Goal: Task Accomplishment & Management: Complete application form

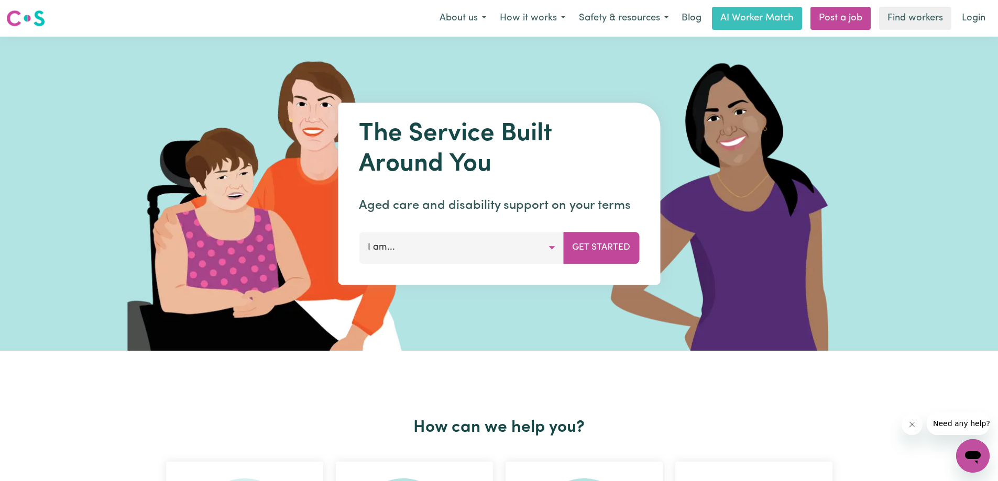
drag, startPoint x: 482, startPoint y: 230, endPoint x: 473, endPoint y: 239, distance: 12.6
click at [479, 233] on div "The Service Built Around You Aged care and disability support on your terms I a…" at bounding box center [499, 194] width 322 height 182
click at [473, 241] on button "I am..." at bounding box center [461, 247] width 205 height 31
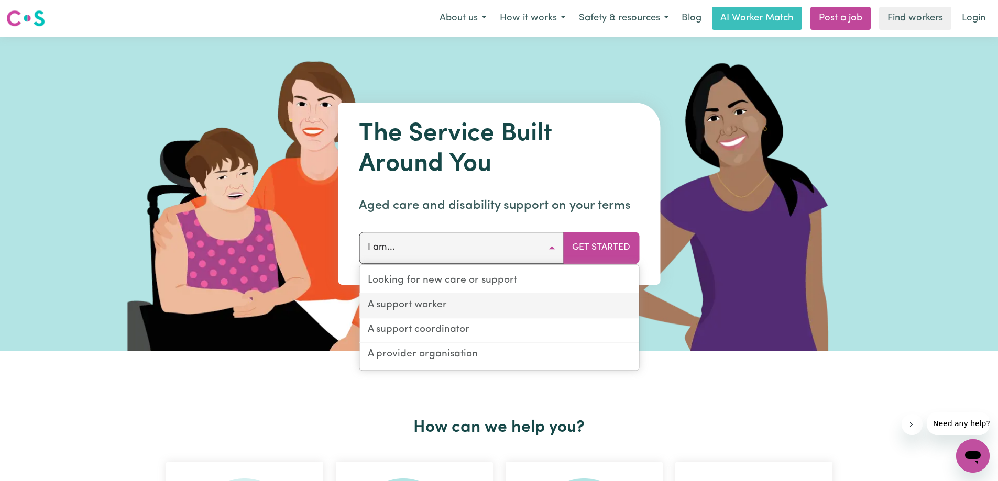
click at [483, 306] on link "A support worker" at bounding box center [498, 306] width 279 height 25
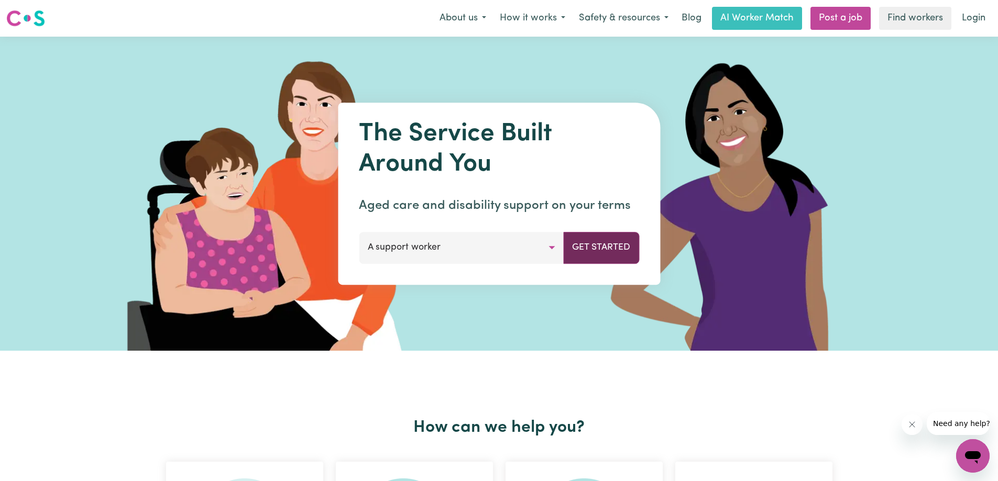
click at [616, 242] on button "Get Started" at bounding box center [601, 247] width 76 height 31
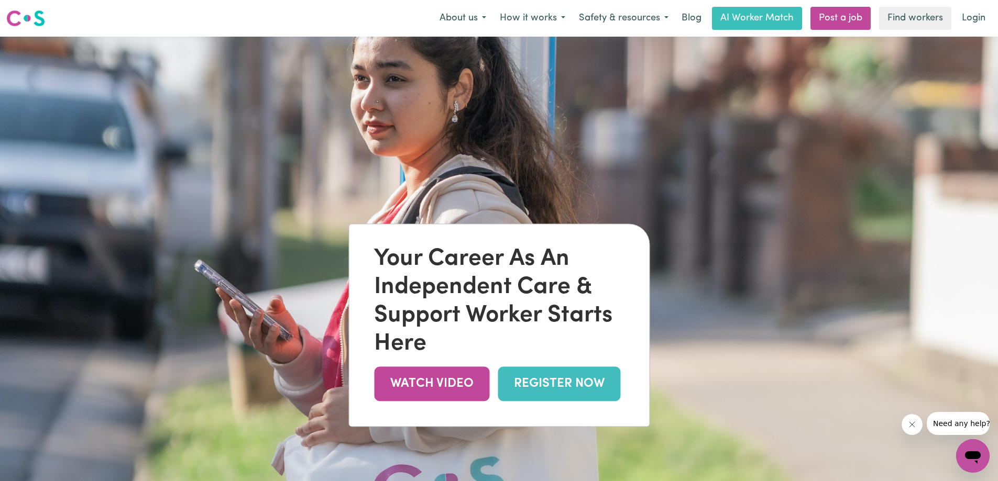
click at [560, 390] on link "REGISTER NOW" at bounding box center [559, 384] width 123 height 34
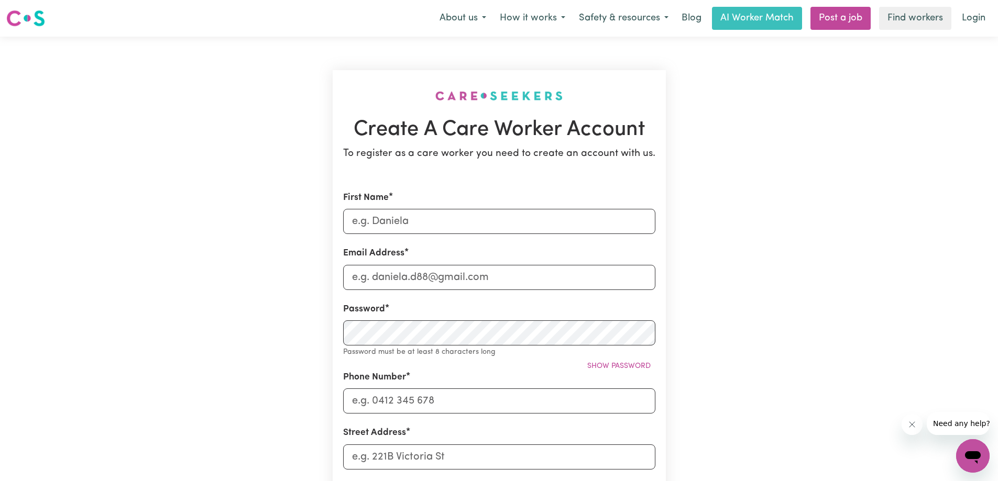
drag, startPoint x: 482, startPoint y: 239, endPoint x: 476, endPoint y: 220, distance: 19.6
click at [481, 239] on form "First Name Email Address Password Password must be at least 8 characters long S…" at bounding box center [499, 469] width 312 height 556
click at [471, 233] on input "First Name" at bounding box center [499, 221] width 312 height 25
click at [439, 202] on div "First Name" at bounding box center [499, 212] width 312 height 43
click at [431, 217] on input "First Name" at bounding box center [499, 221] width 312 height 25
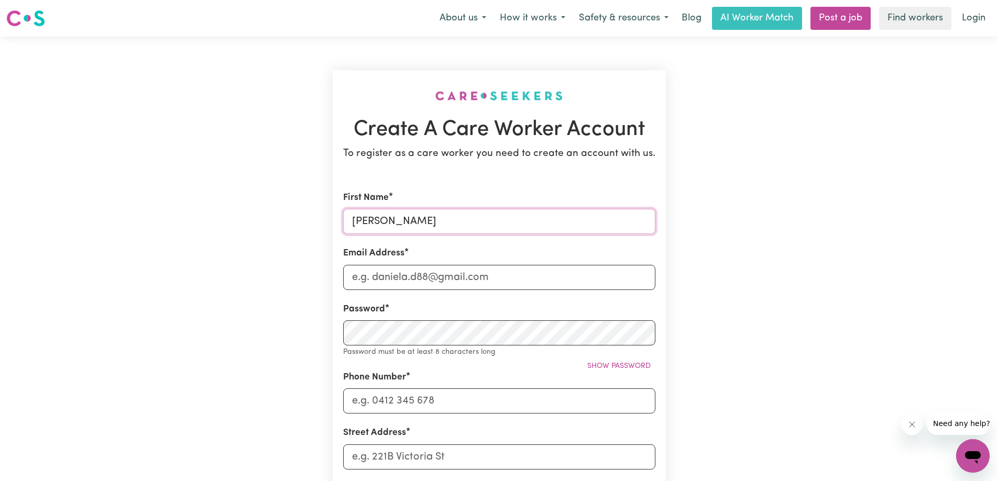
type input "[PERSON_NAME]"
type input "[EMAIL_ADDRESS][DOMAIN_NAME]"
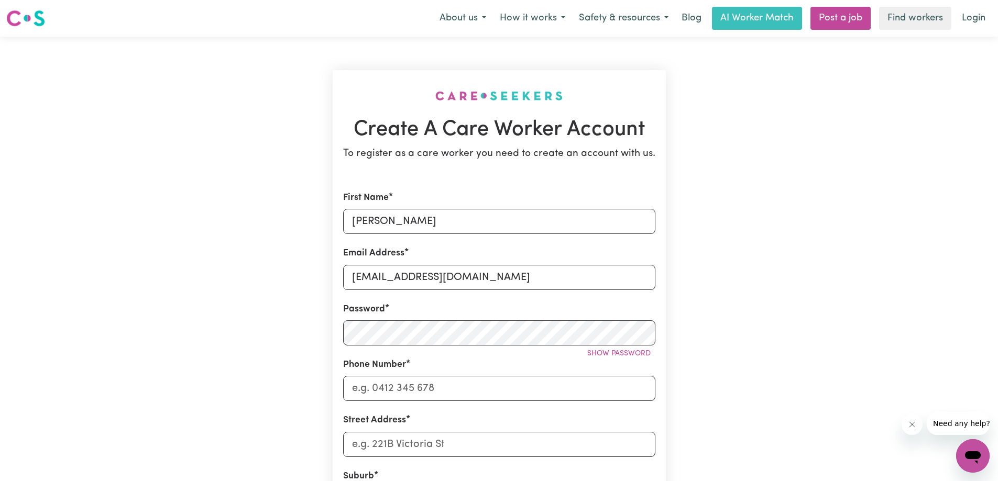
click at [539, 299] on form "First Name [PERSON_NAME] Address [EMAIL_ADDRESS][DOMAIN_NAME] Password Show pas…" at bounding box center [499, 462] width 312 height 543
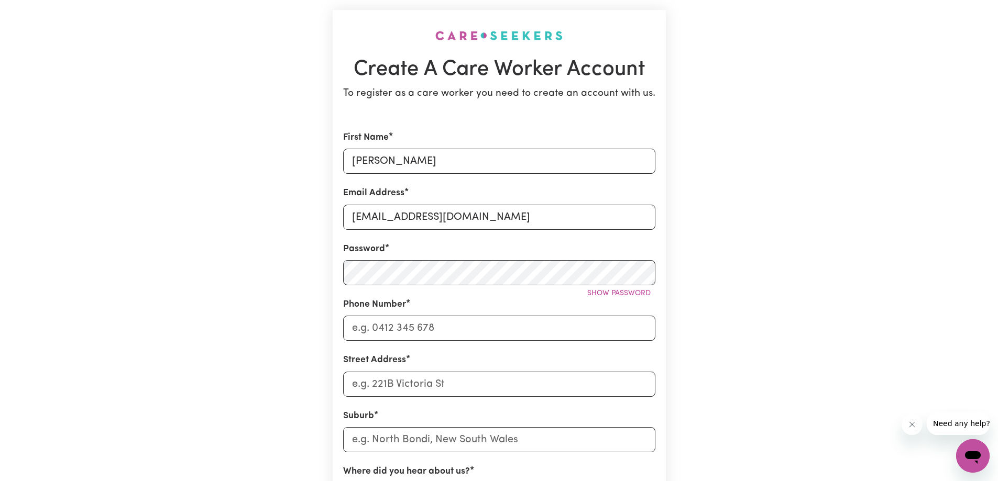
scroll to position [70, 0]
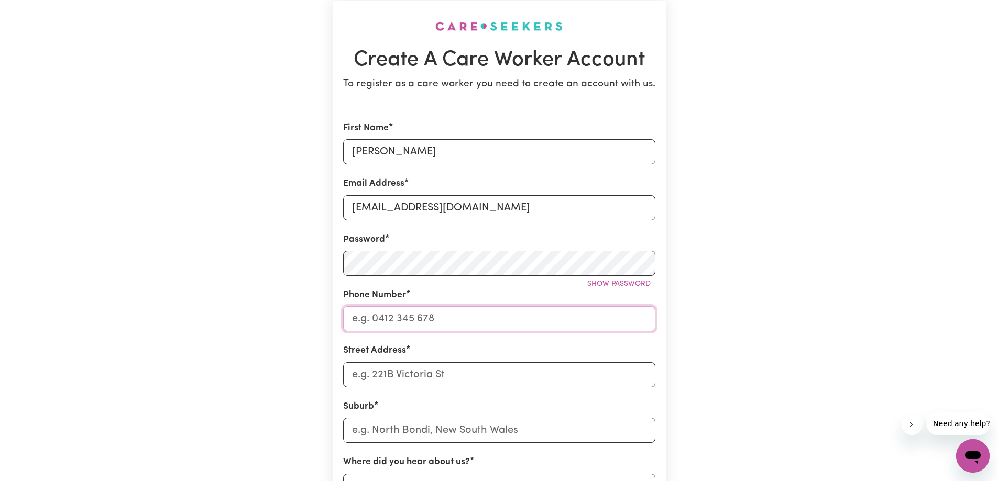
click at [447, 320] on input "Phone Number" at bounding box center [499, 318] width 312 height 25
type input "0423375208"
click at [430, 367] on input "Street Address" at bounding box center [499, 374] width 312 height 25
type input "[STREET_ADDRESS][PERSON_NAME]"
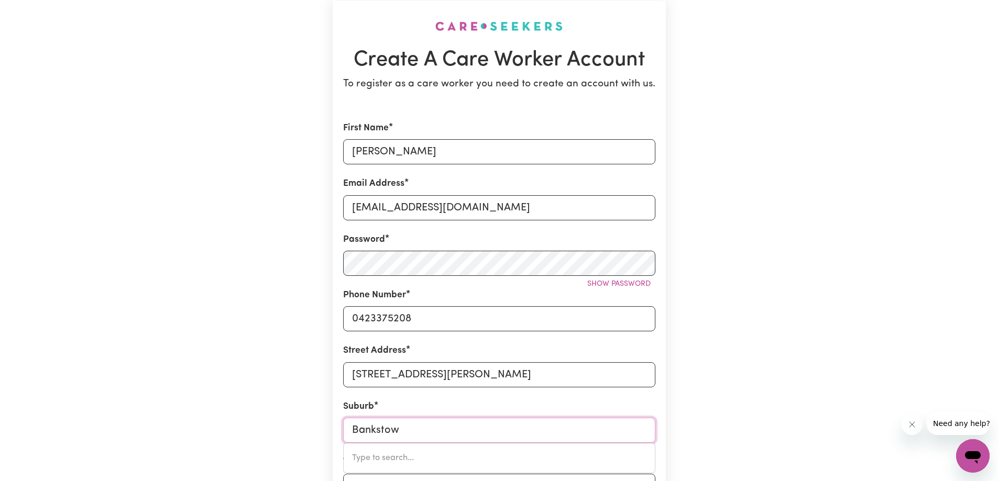
type input "[GEOGRAPHIC_DATA]"
type input "[GEOGRAPHIC_DATA], [GEOGRAPHIC_DATA], 2200"
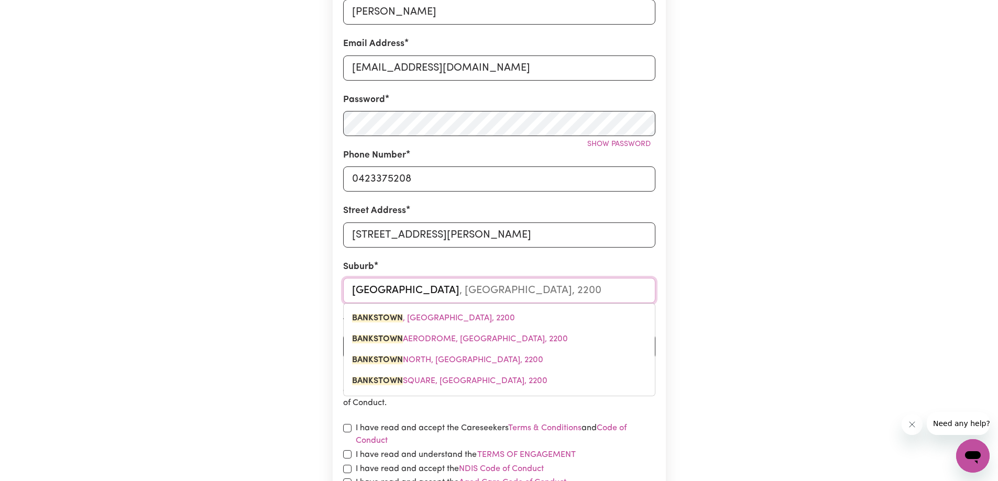
click at [452, 315] on span "[GEOGRAPHIC_DATA] , [GEOGRAPHIC_DATA], 2200" at bounding box center [433, 318] width 163 height 8
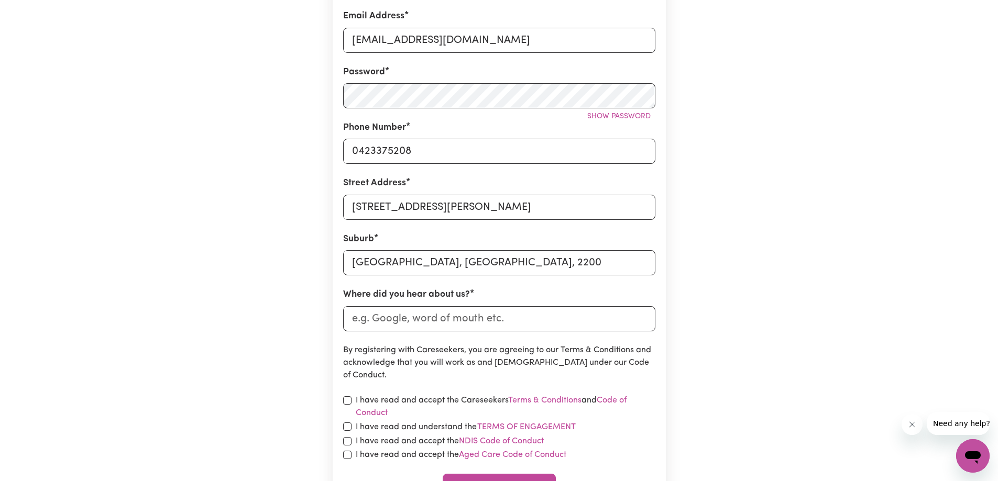
scroll to position [349, 0]
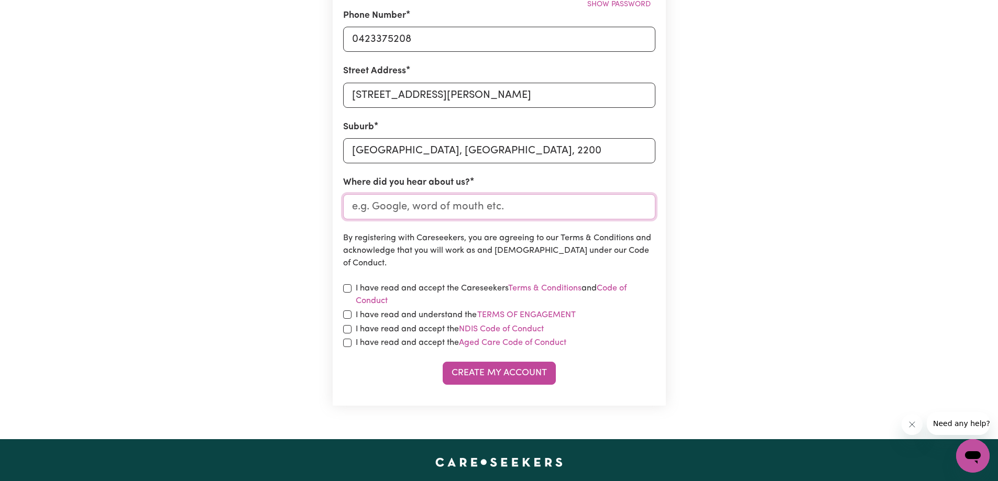
click at [438, 209] on input "Where did you hear about us?" at bounding box center [499, 206] width 312 height 25
click at [344, 288] on input "checkbox" at bounding box center [347, 288] width 8 height 8
checkbox input "true"
click at [406, 204] on input "Where did you hear about us?" at bounding box center [499, 206] width 312 height 25
type input "Google"
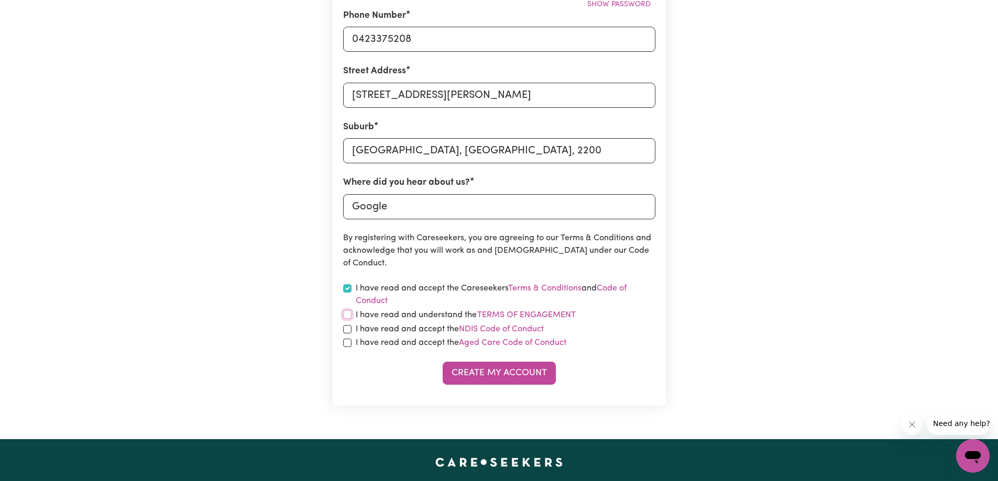
click at [346, 316] on input "checkbox" at bounding box center [347, 315] width 8 height 8
checkbox input "true"
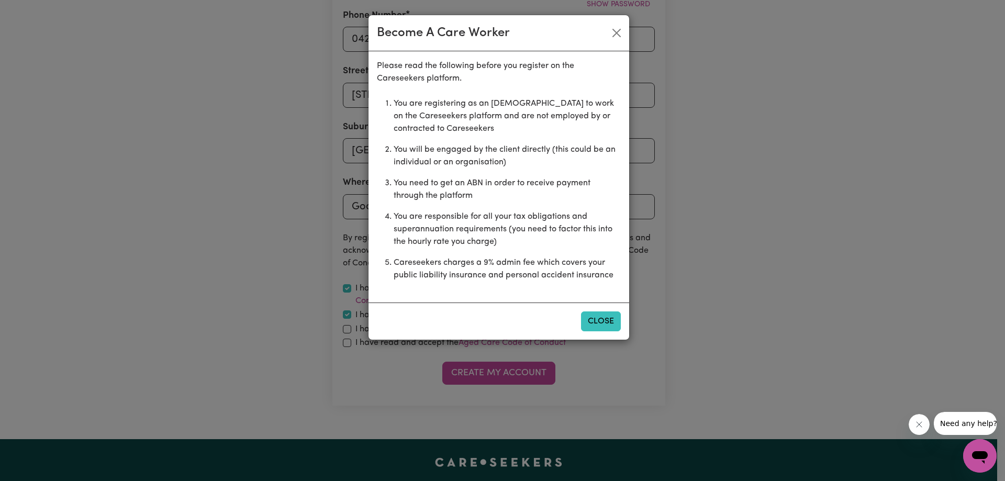
click at [600, 319] on button "Close" at bounding box center [601, 322] width 40 height 20
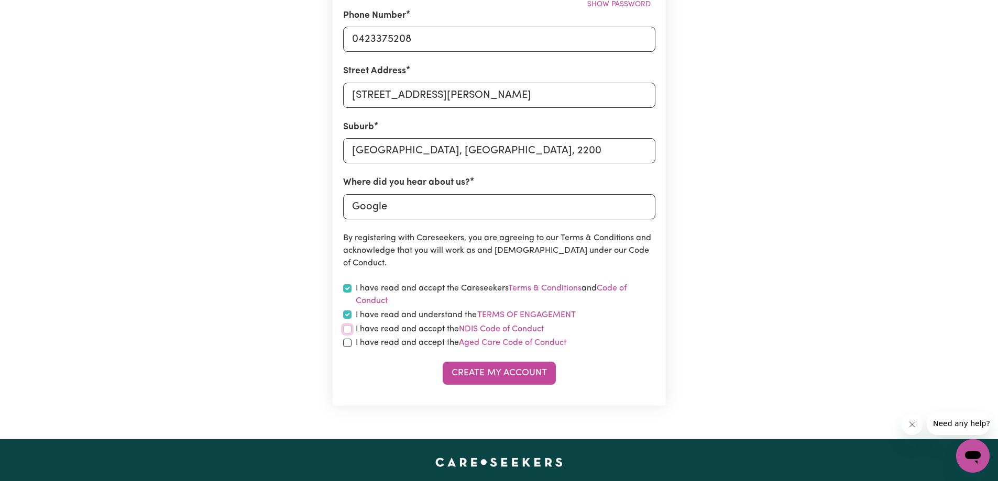
click at [346, 330] on input "checkbox" at bounding box center [347, 329] width 8 height 8
checkbox input "true"
click at [345, 344] on input "checkbox" at bounding box center [347, 343] width 8 height 8
checkbox input "true"
